Goal: Transaction & Acquisition: Purchase product/service

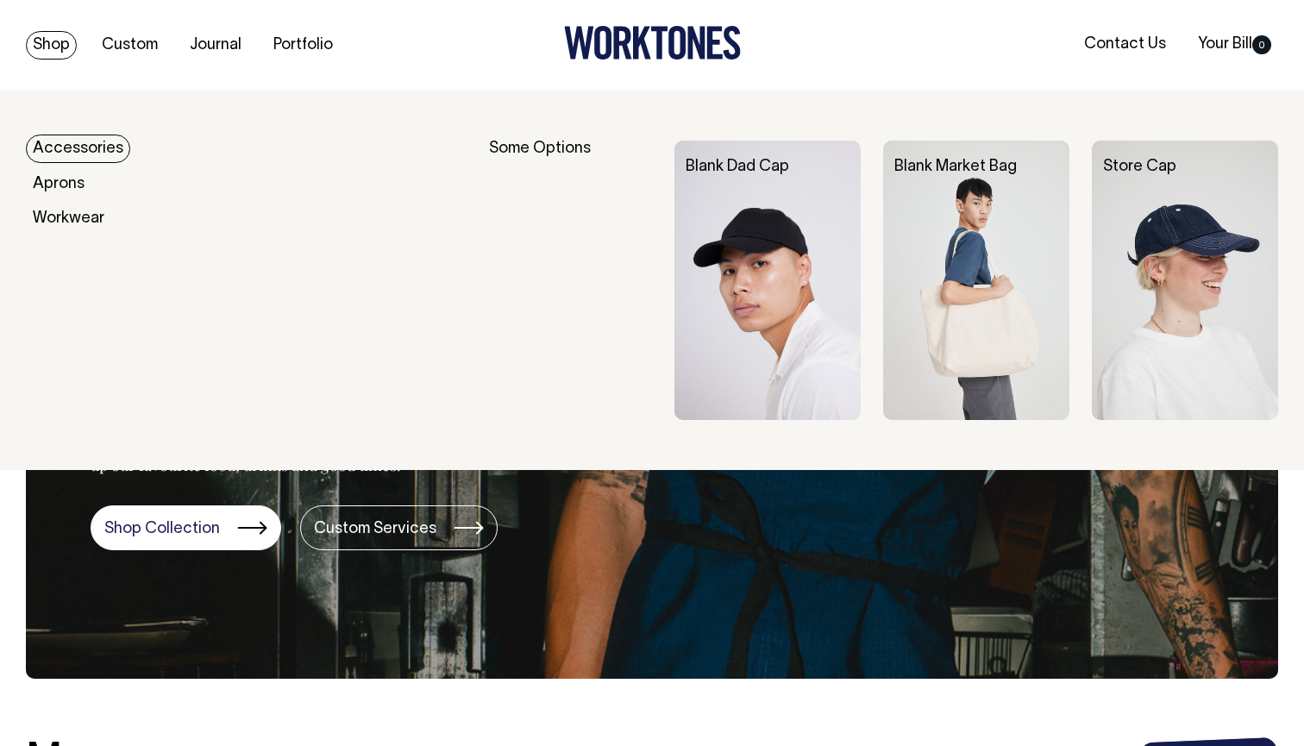
click at [35, 39] on link "Shop" at bounding box center [51, 45] width 51 height 28
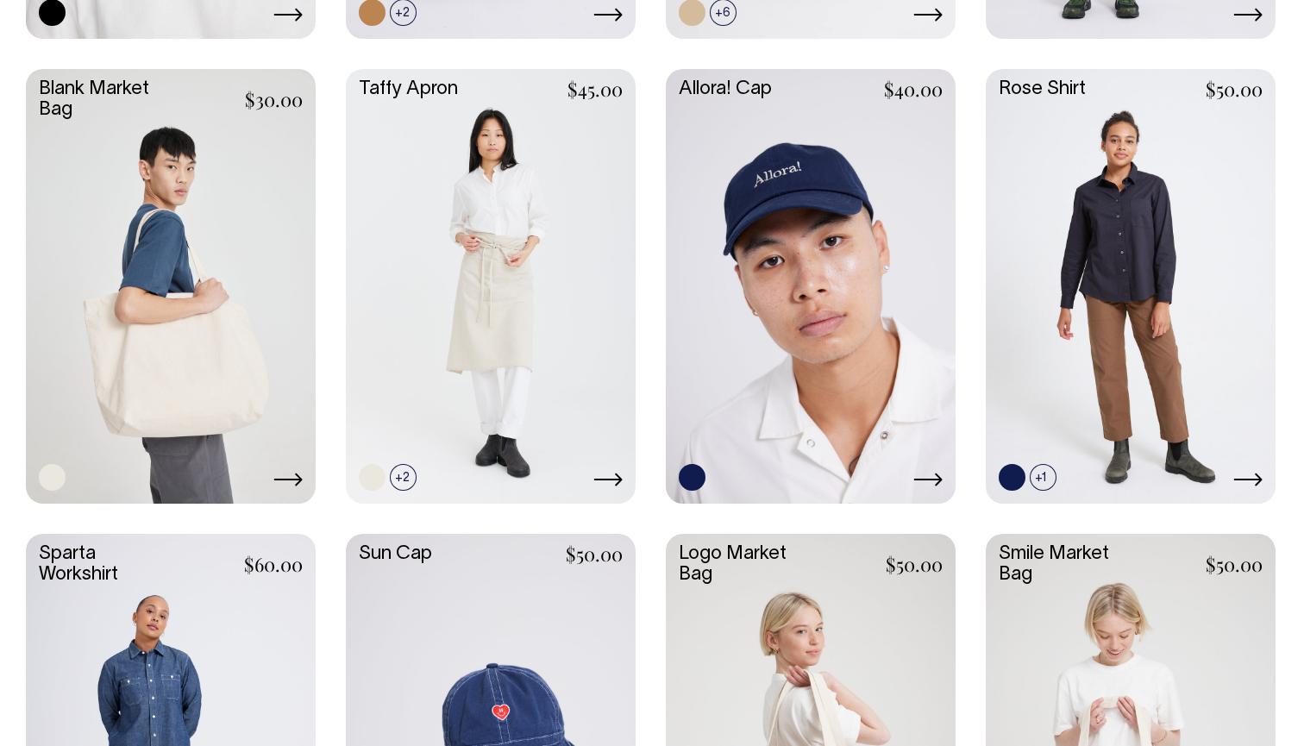
scroll to position [2623, 0]
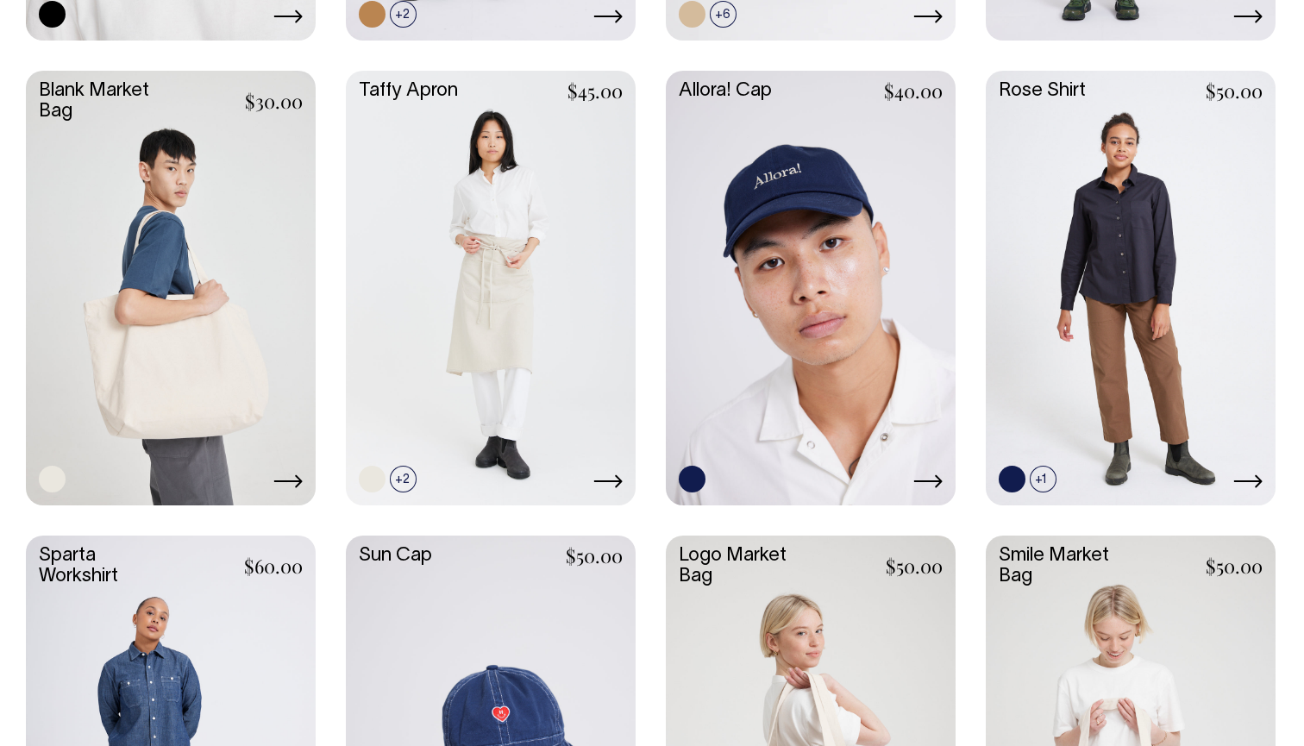
click at [208, 369] on link at bounding box center [171, 286] width 290 height 431
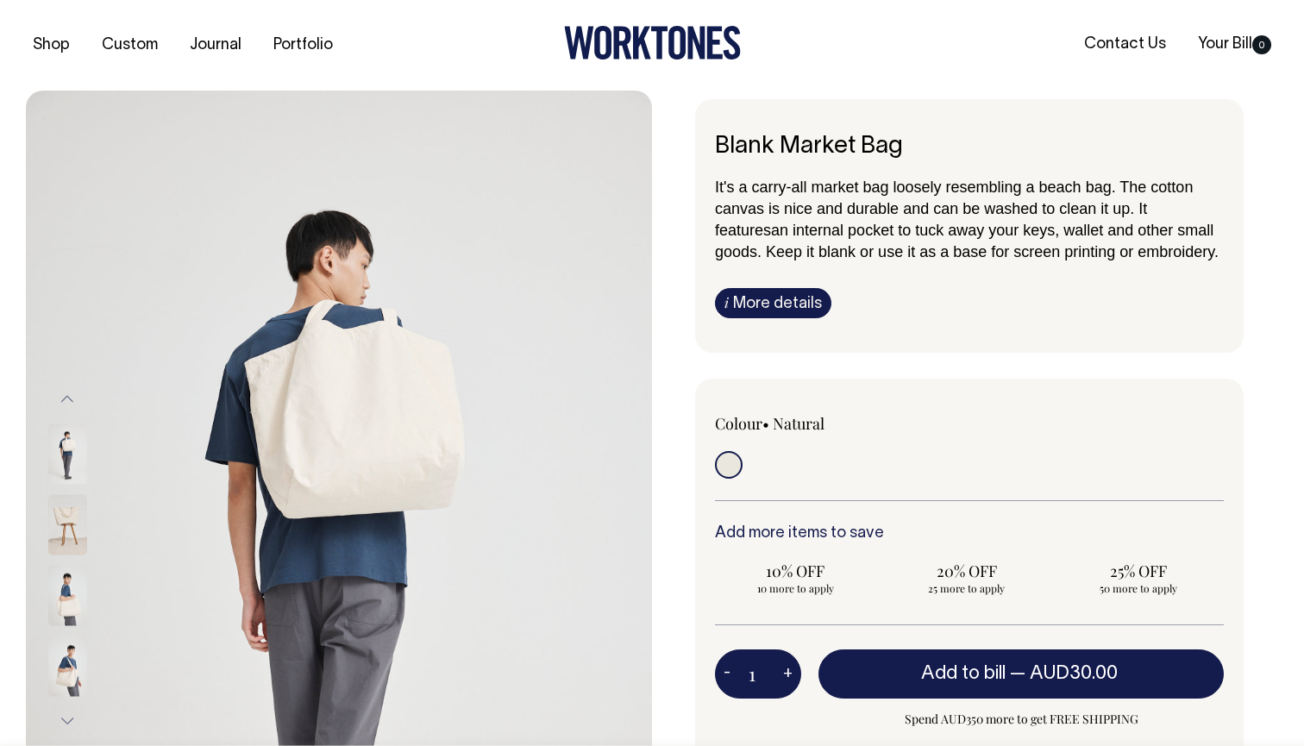
click at [52, 521] on img at bounding box center [67, 524] width 39 height 60
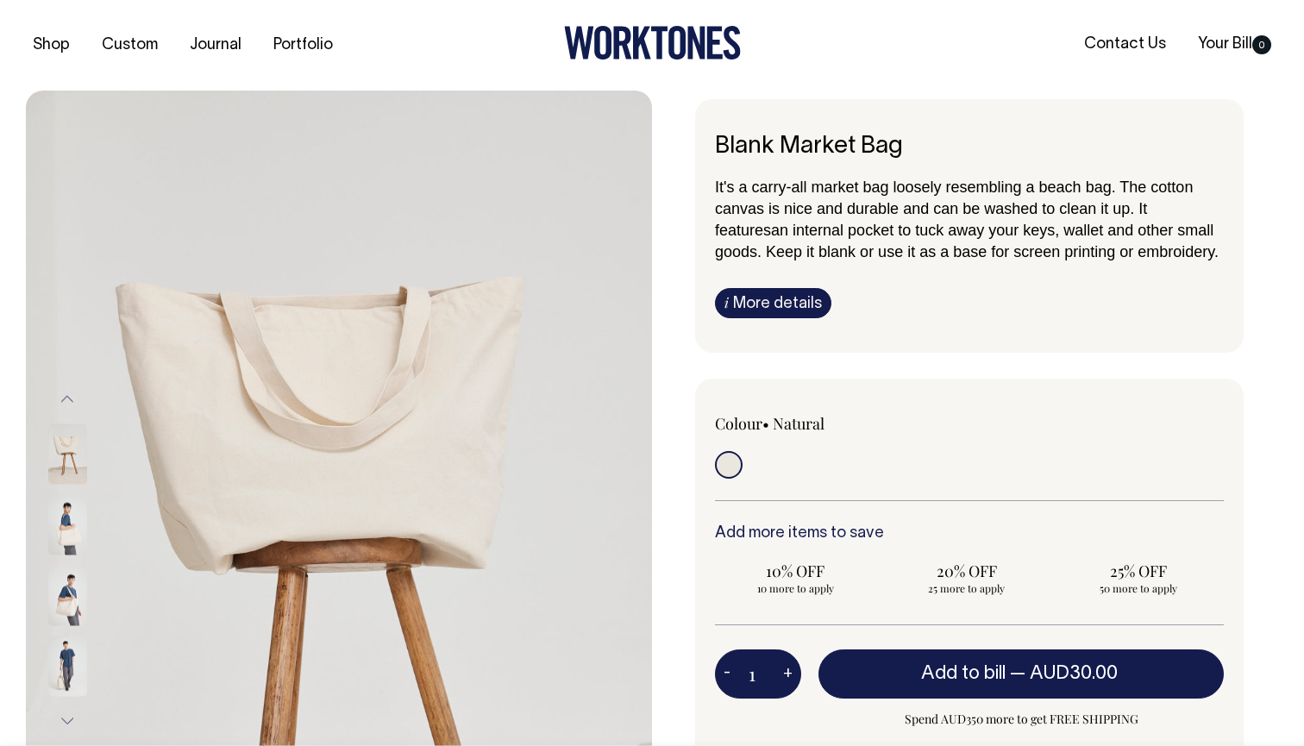
click at [781, 331] on div "Blank Market Bag It's a carry-all market bag loosely resembling a beach bag. Th…" at bounding box center [969, 226] width 549 height 254
click at [796, 298] on link "i More details" at bounding box center [773, 303] width 116 height 30
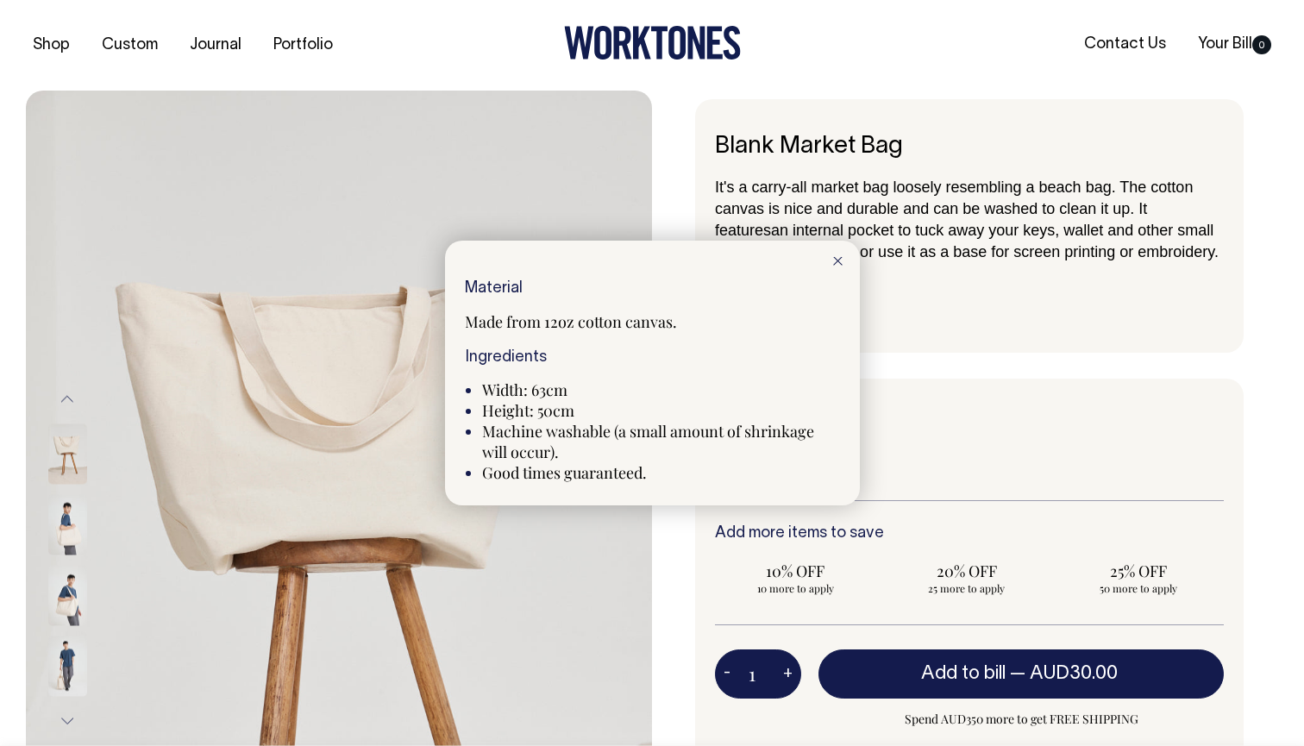
click at [974, 303] on div at bounding box center [652, 373] width 1304 height 746
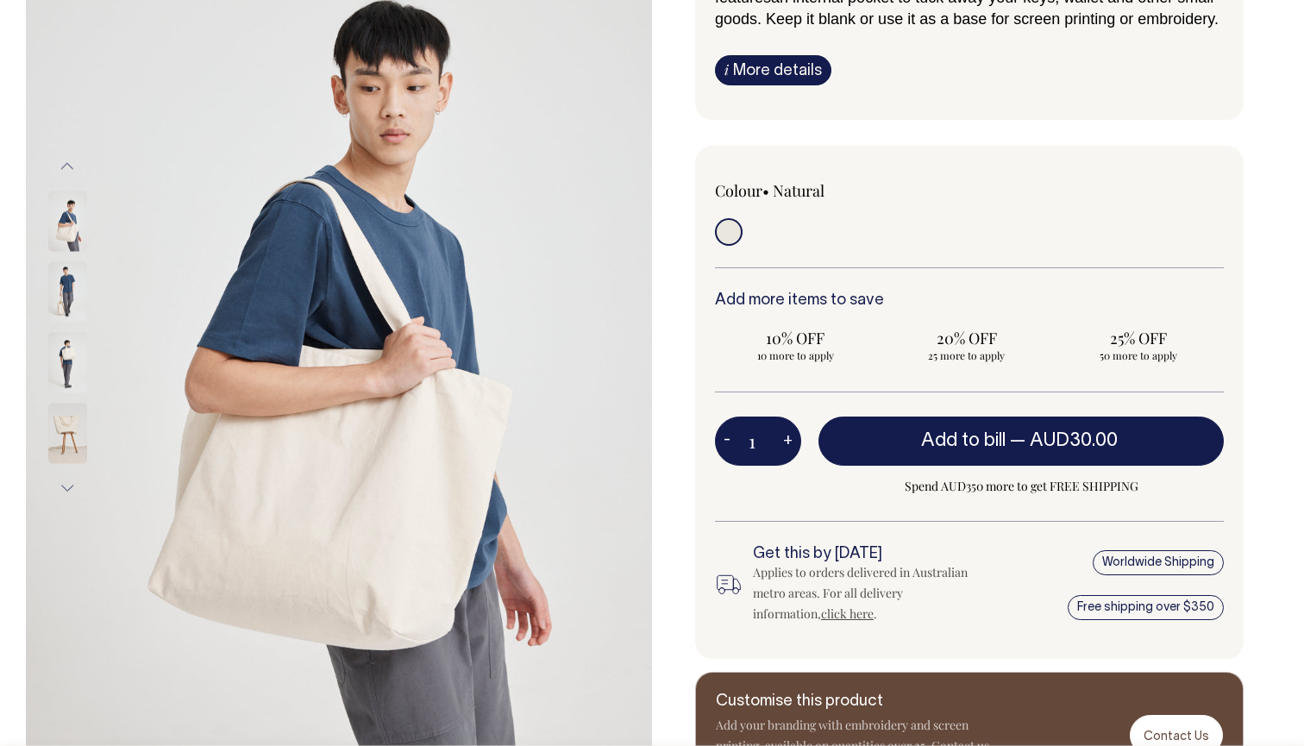
scroll to position [232, 0]
